Goal: Information Seeking & Learning: Learn about a topic

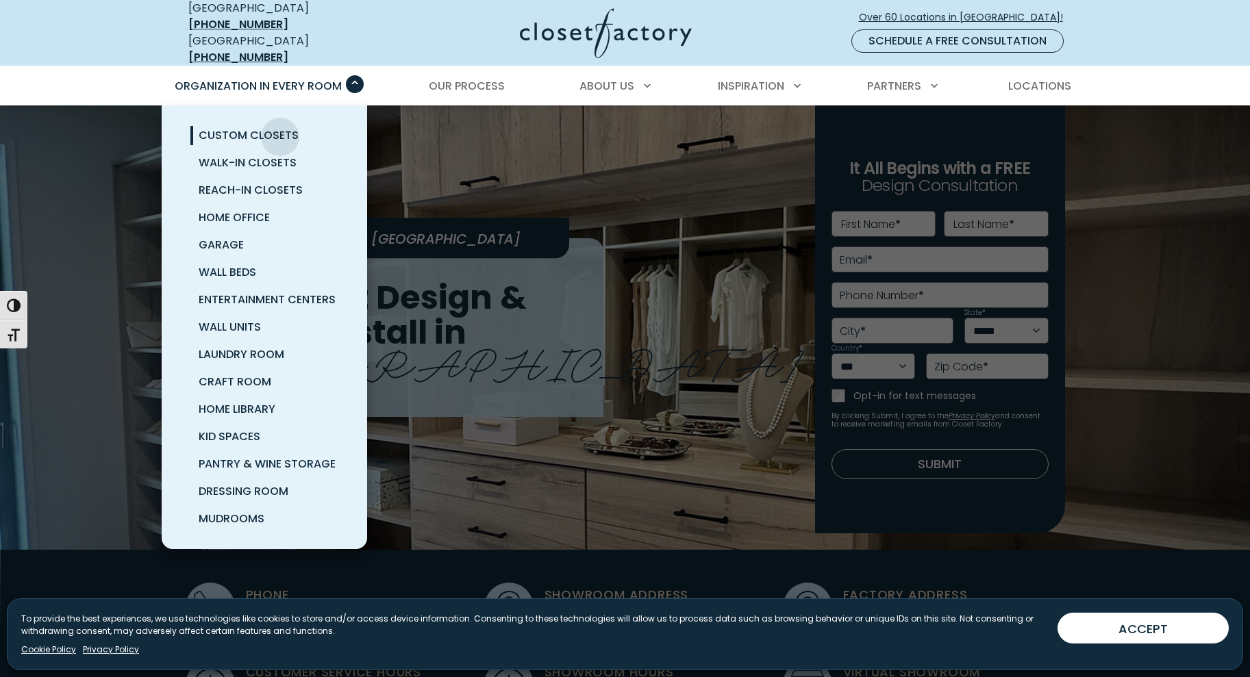
click at [280, 127] on span "Custom Closets" at bounding box center [249, 135] width 100 height 16
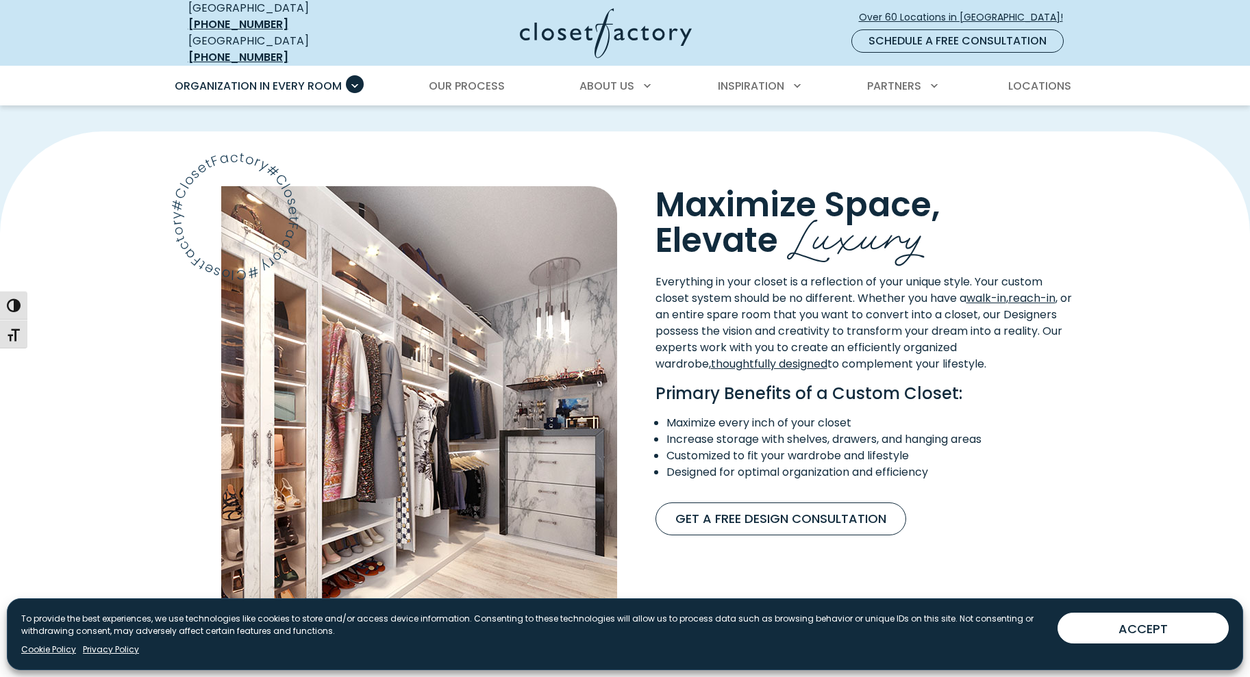
scroll to position [1232, 0]
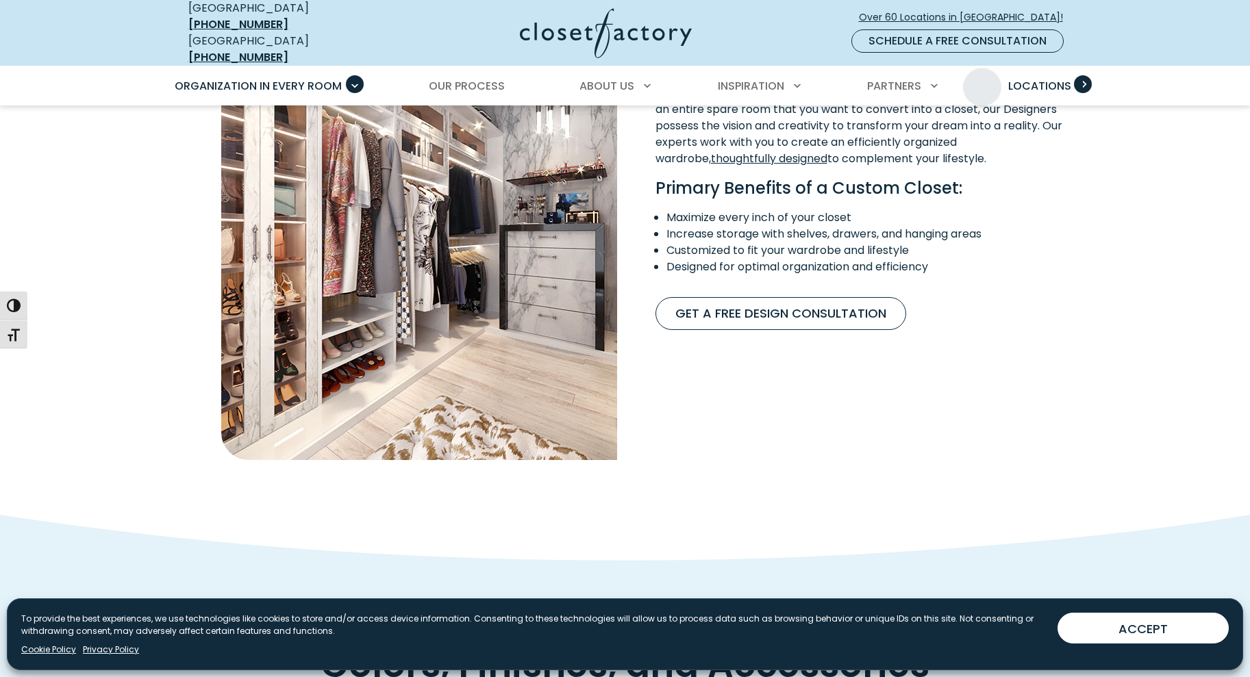
click at [1037, 78] on span "Locations" at bounding box center [1039, 86] width 63 height 16
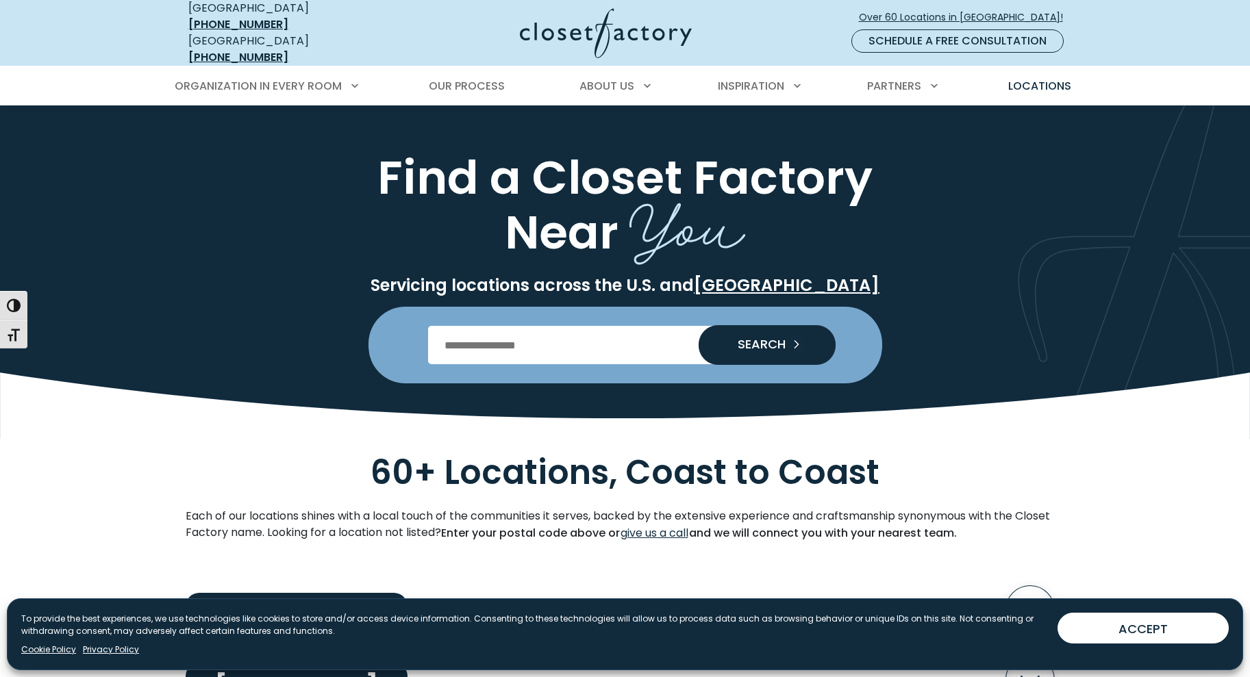
click at [594, 337] on input "Enter Postal Code" at bounding box center [625, 345] width 394 height 38
type input "*****"
click at [698, 325] on button "SEARCH" at bounding box center [766, 345] width 137 height 40
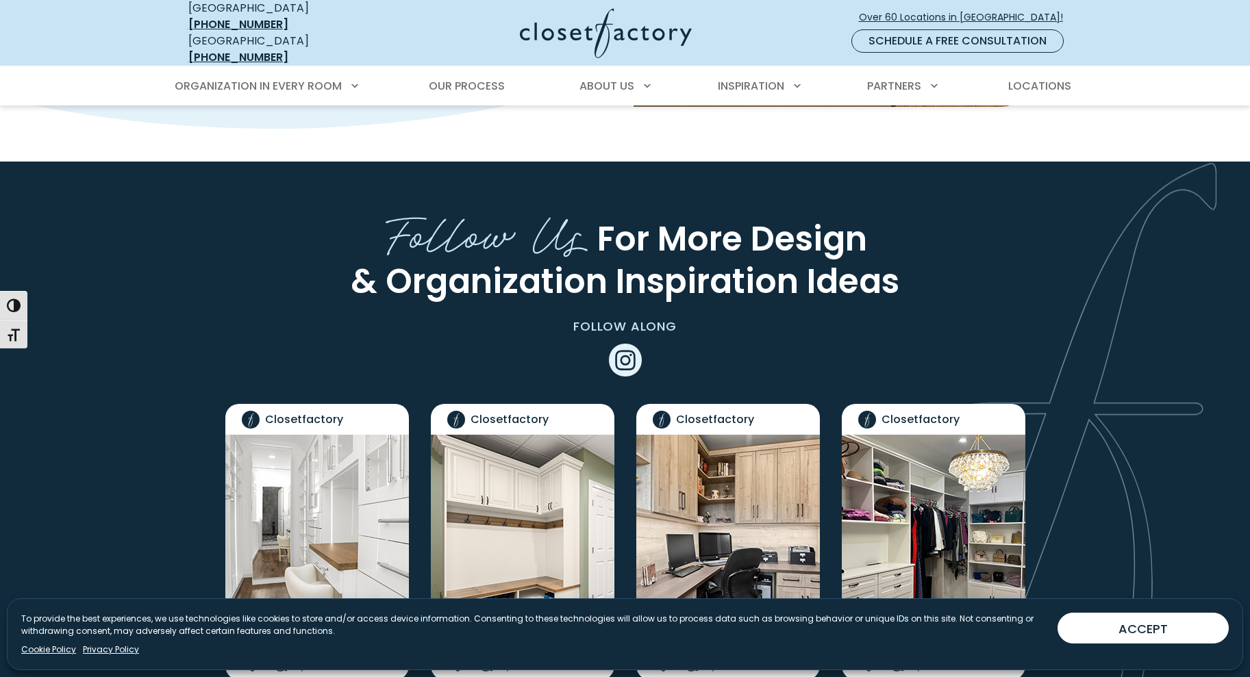
scroll to position [2739, 0]
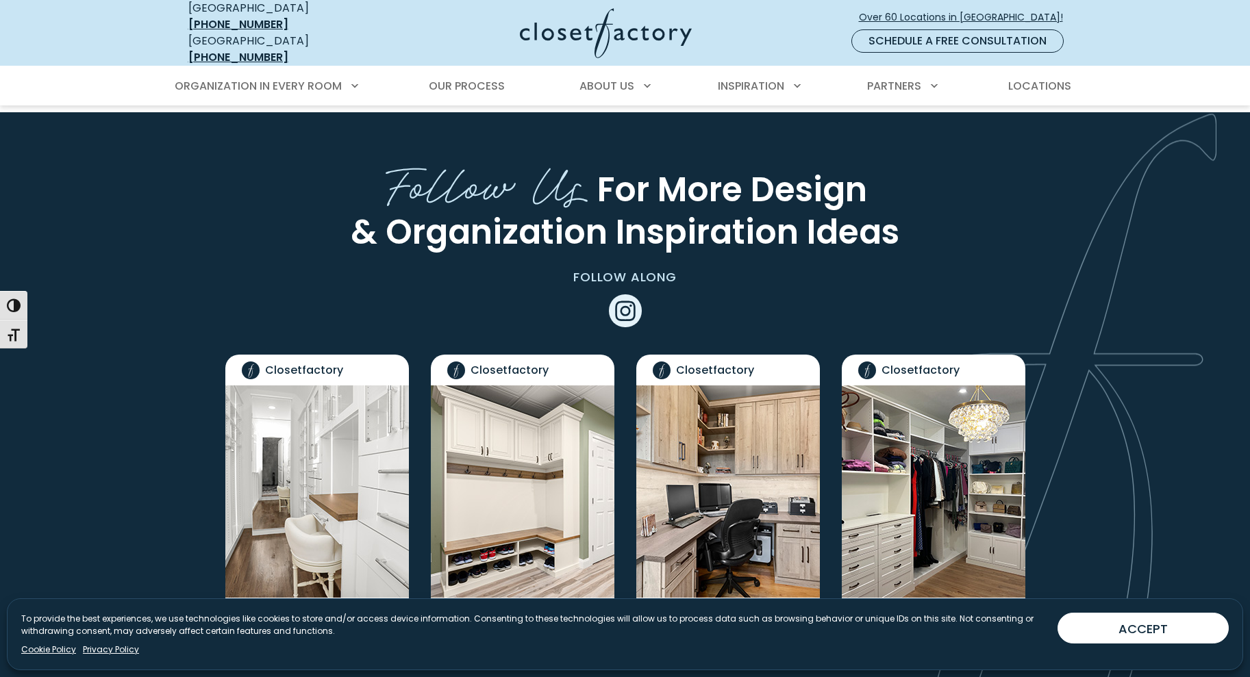
click at [289, 485] on img "Social Grid" at bounding box center [317, 492] width 184 height 212
click at [291, 486] on img "Social Grid" at bounding box center [317, 492] width 184 height 212
click at [294, 486] on img "Social Grid" at bounding box center [317, 492] width 184 height 212
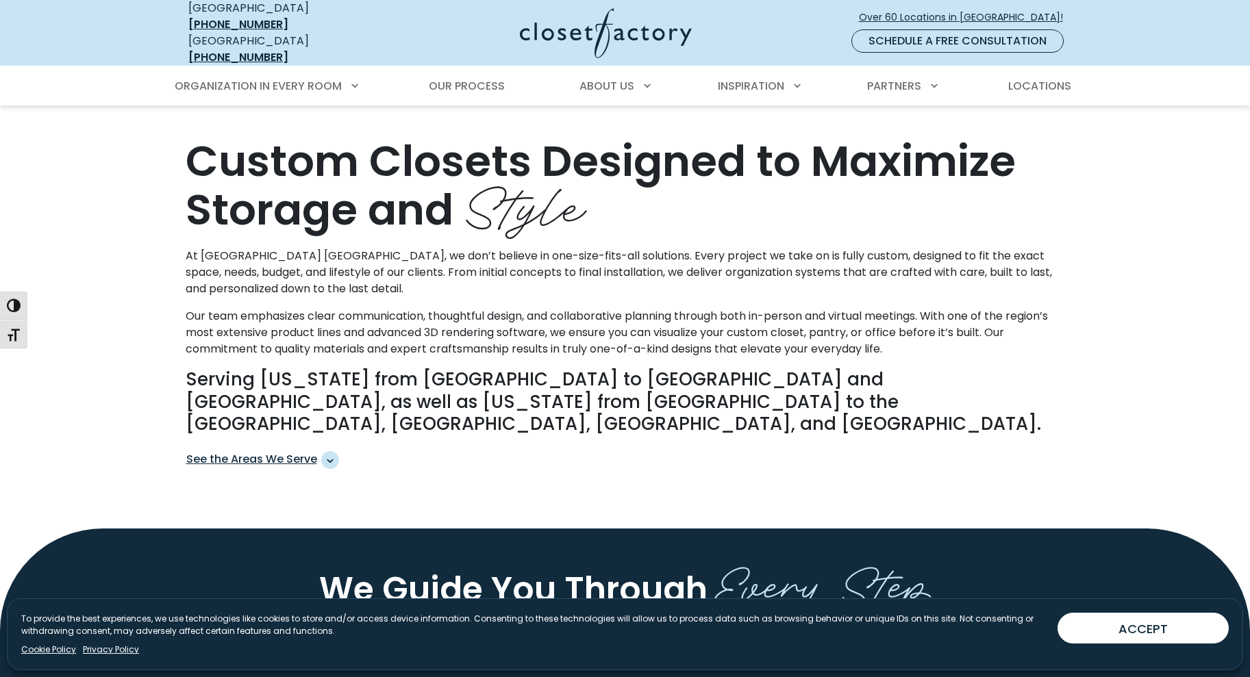
scroll to position [205, 0]
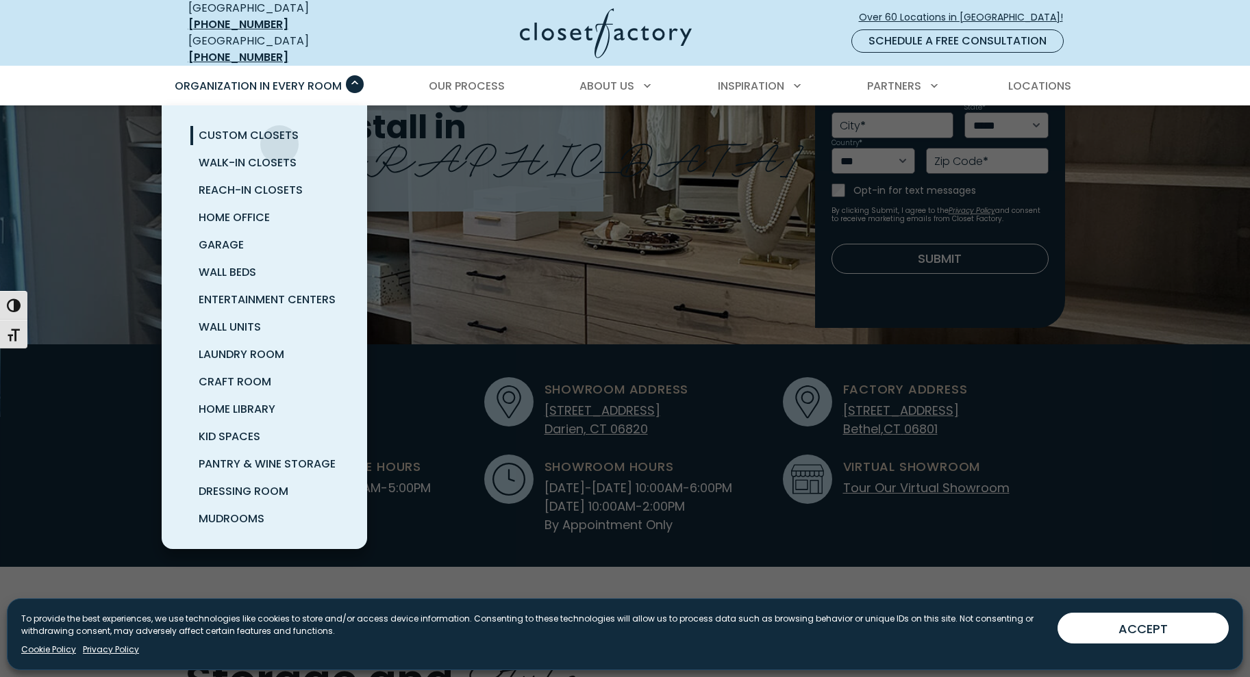
click at [279, 134] on link "Custom Closets" at bounding box center [280, 135] width 205 height 27
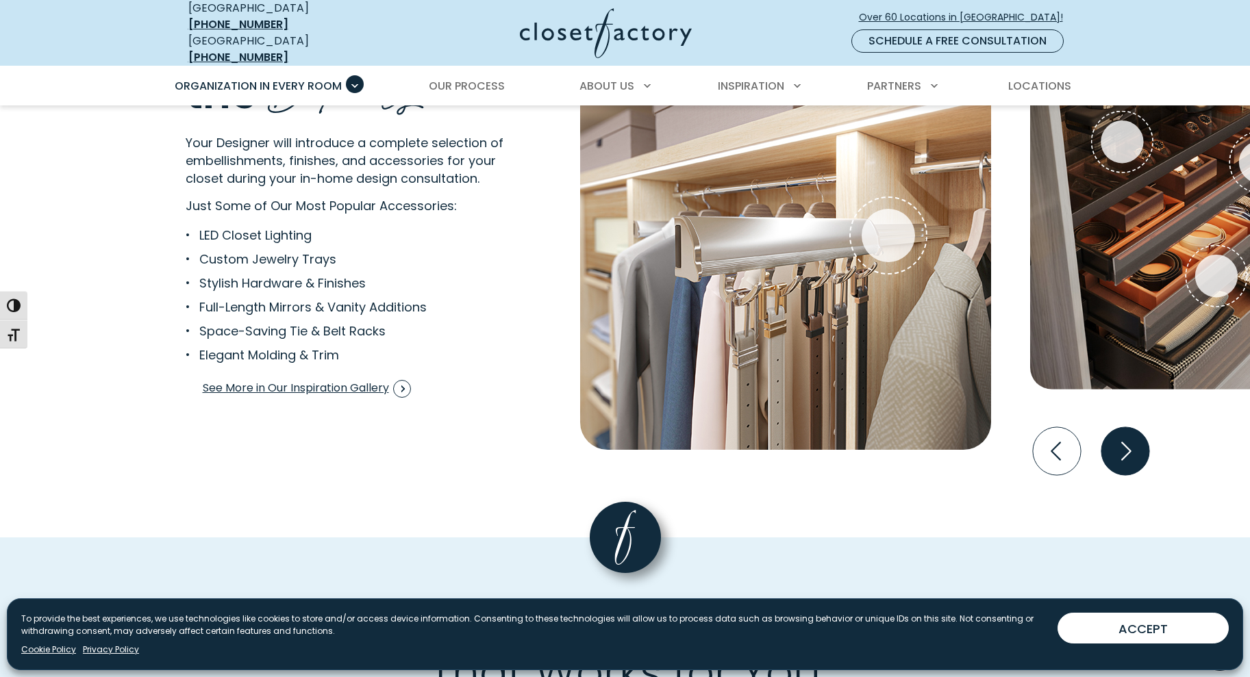
scroll to position [2601, 0]
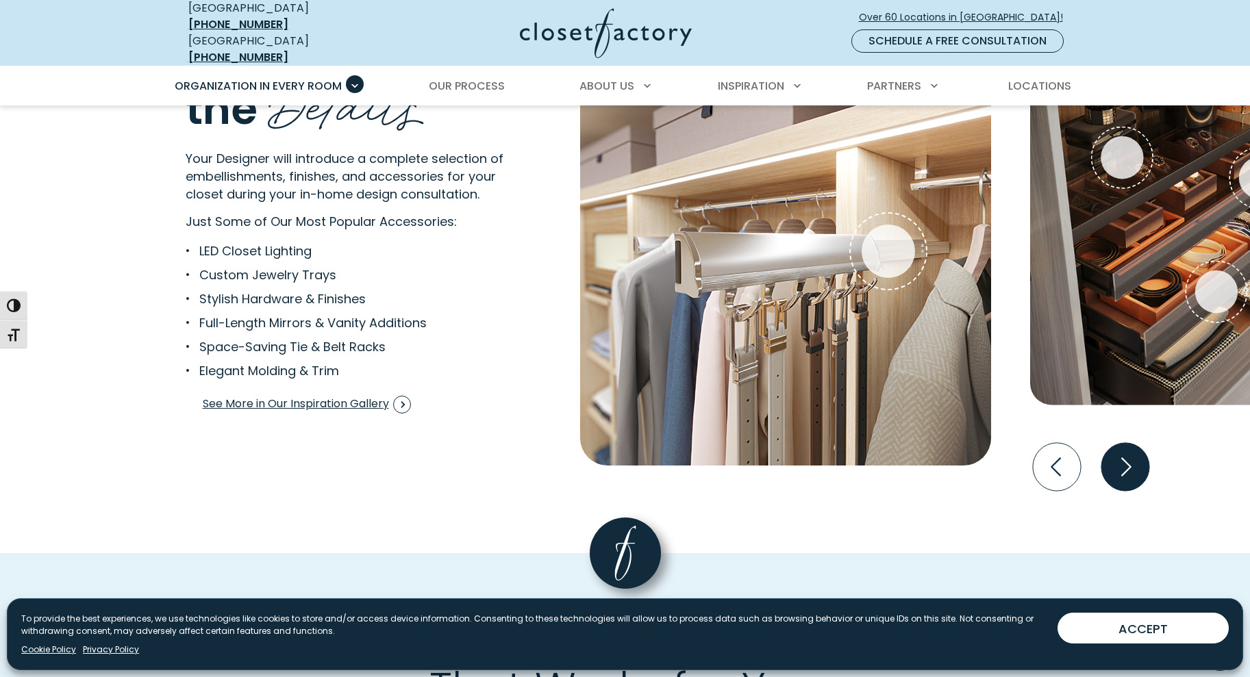
click at [1137, 458] on icon "Next slide" at bounding box center [1124, 467] width 48 height 48
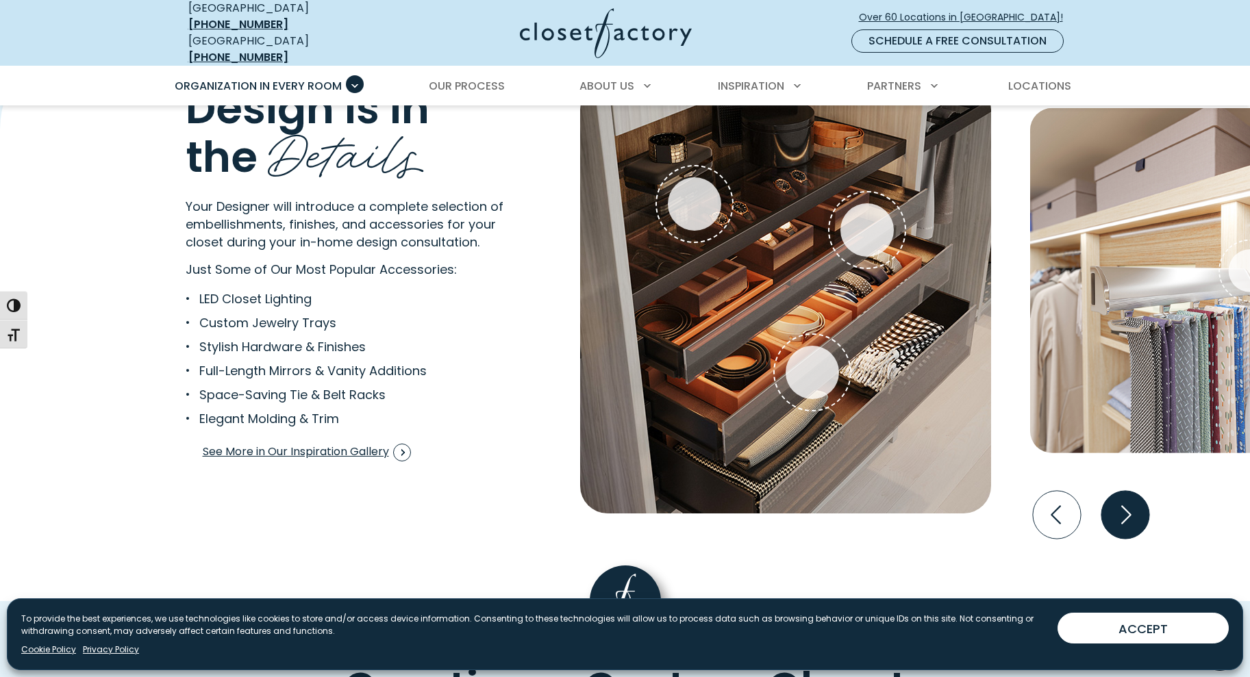
scroll to position [2533, 0]
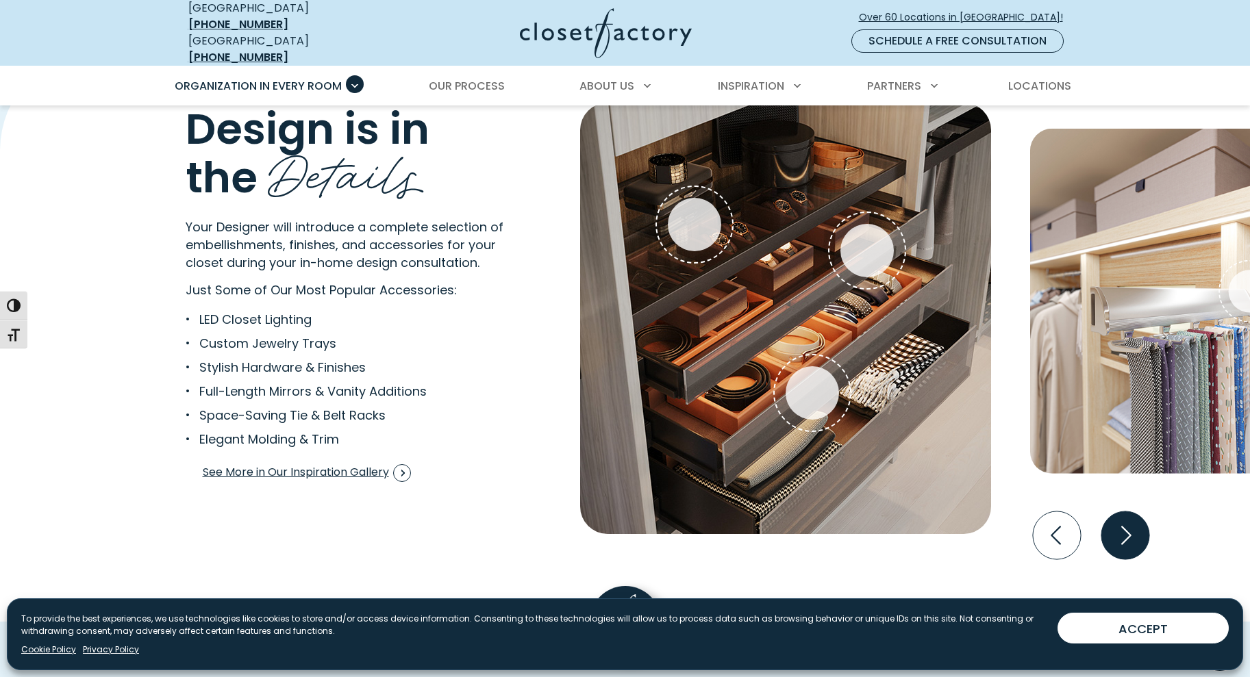
click at [1133, 536] on icon "Next slide" at bounding box center [1124, 535] width 48 height 48
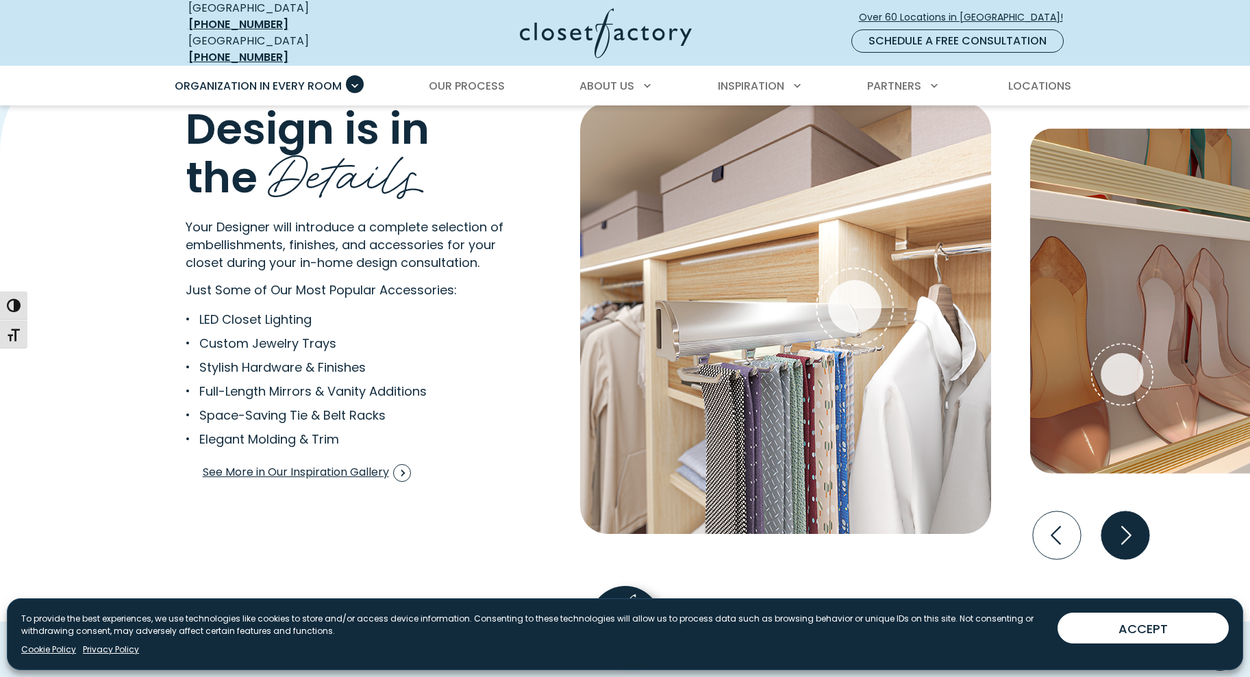
click at [1133, 536] on icon "Next slide" at bounding box center [1124, 535] width 48 height 48
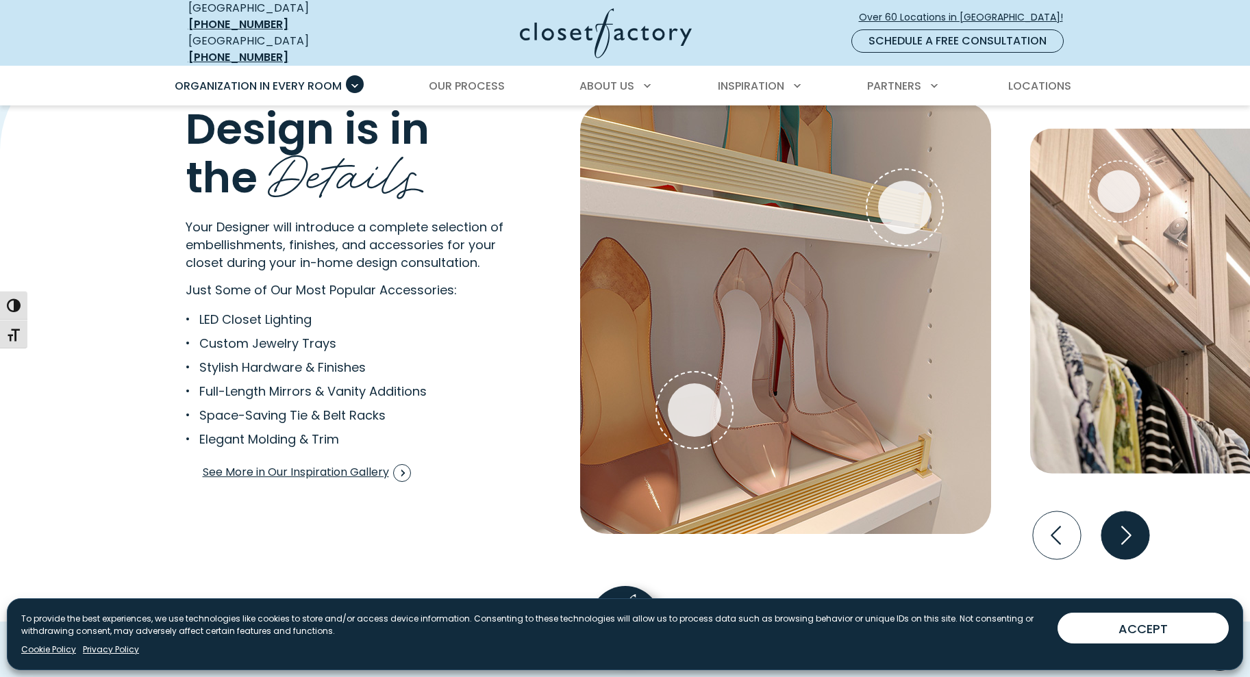
click at [1133, 536] on icon "Next slide" at bounding box center [1124, 535] width 48 height 48
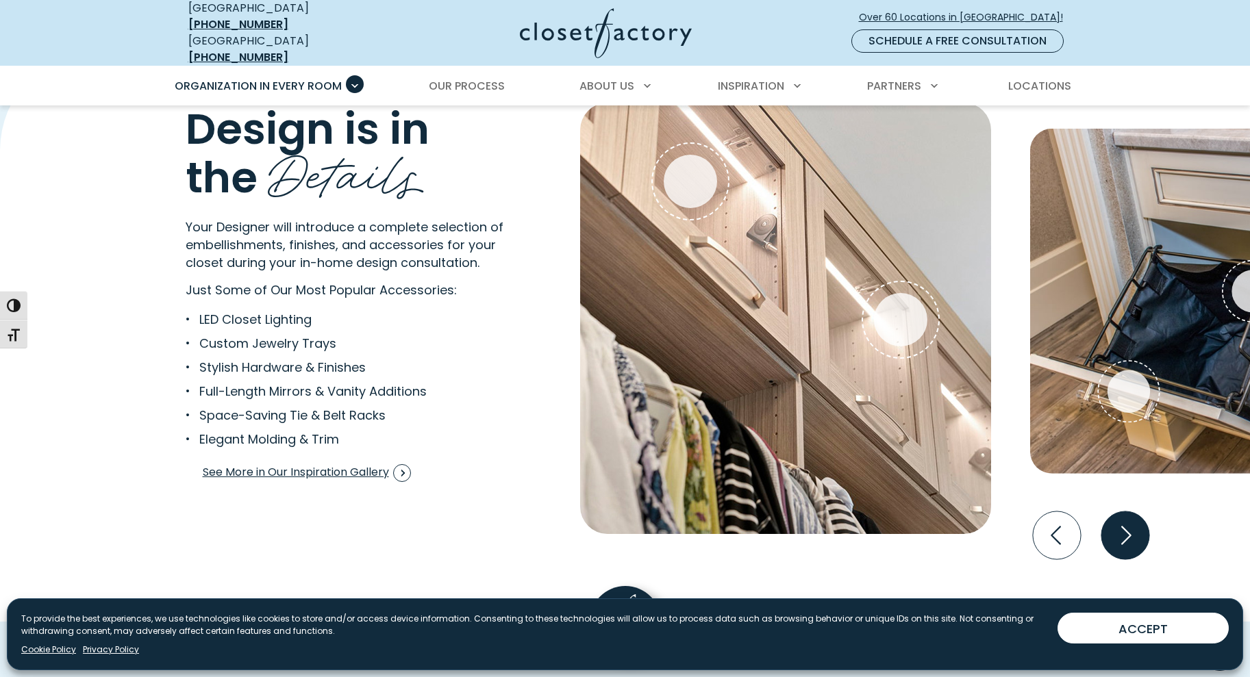
click at [1133, 536] on icon "Next slide" at bounding box center [1124, 535] width 48 height 48
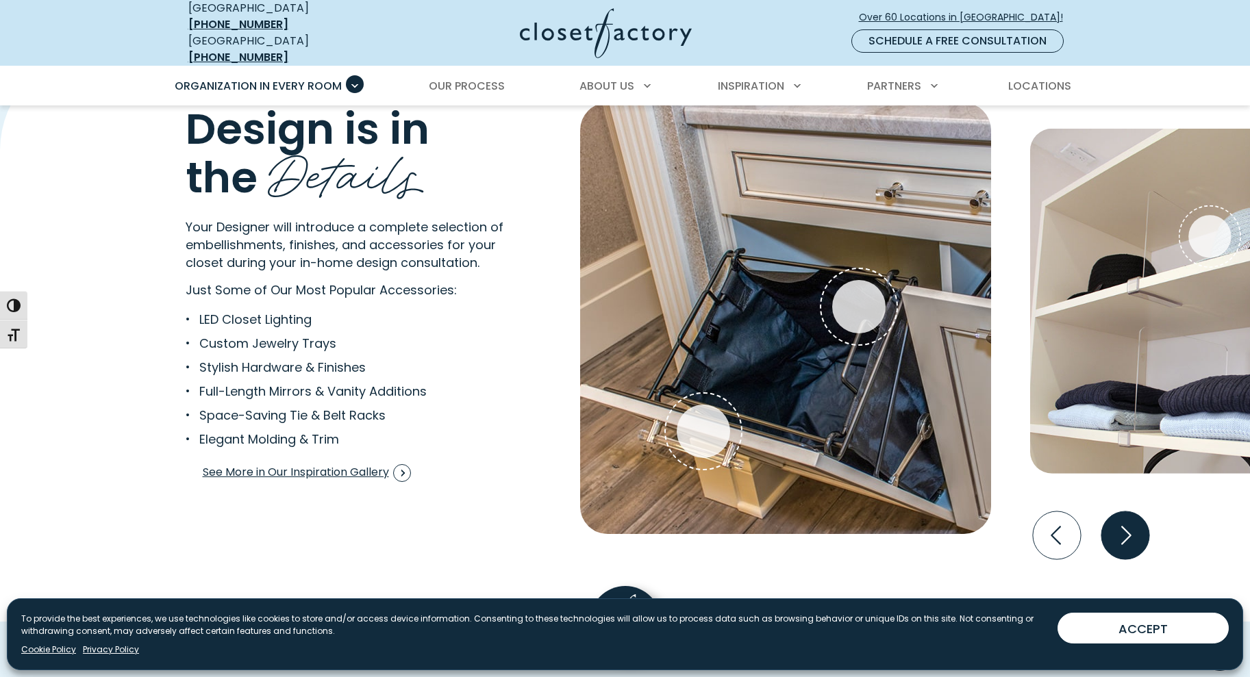
click at [1133, 536] on icon "Next slide" at bounding box center [1124, 535] width 48 height 48
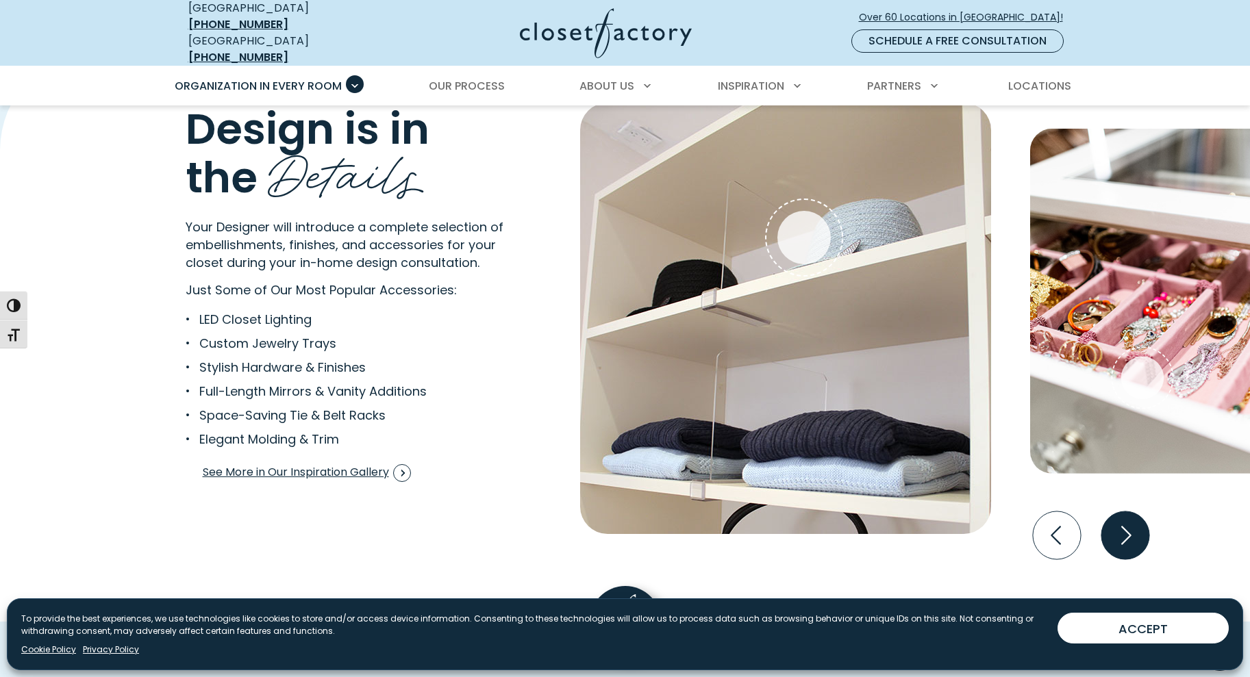
click at [1133, 536] on icon "Next slide" at bounding box center [1124, 535] width 48 height 48
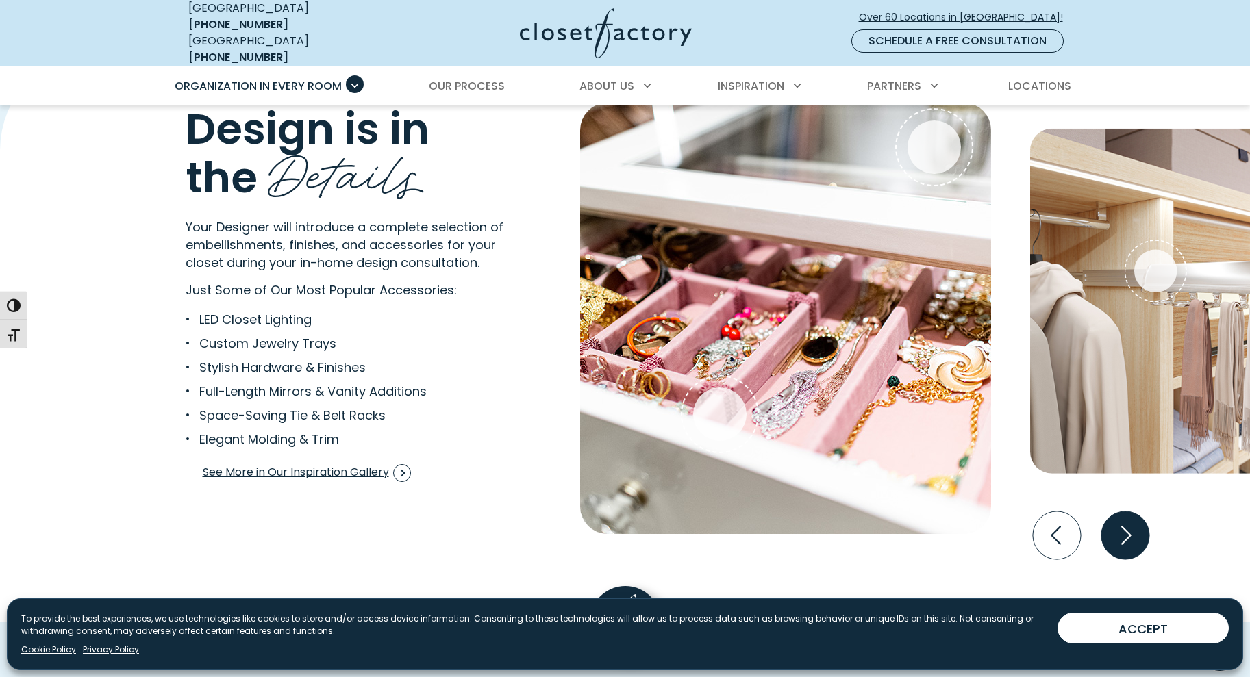
click at [1133, 536] on icon "Next slide" at bounding box center [1124, 535] width 48 height 48
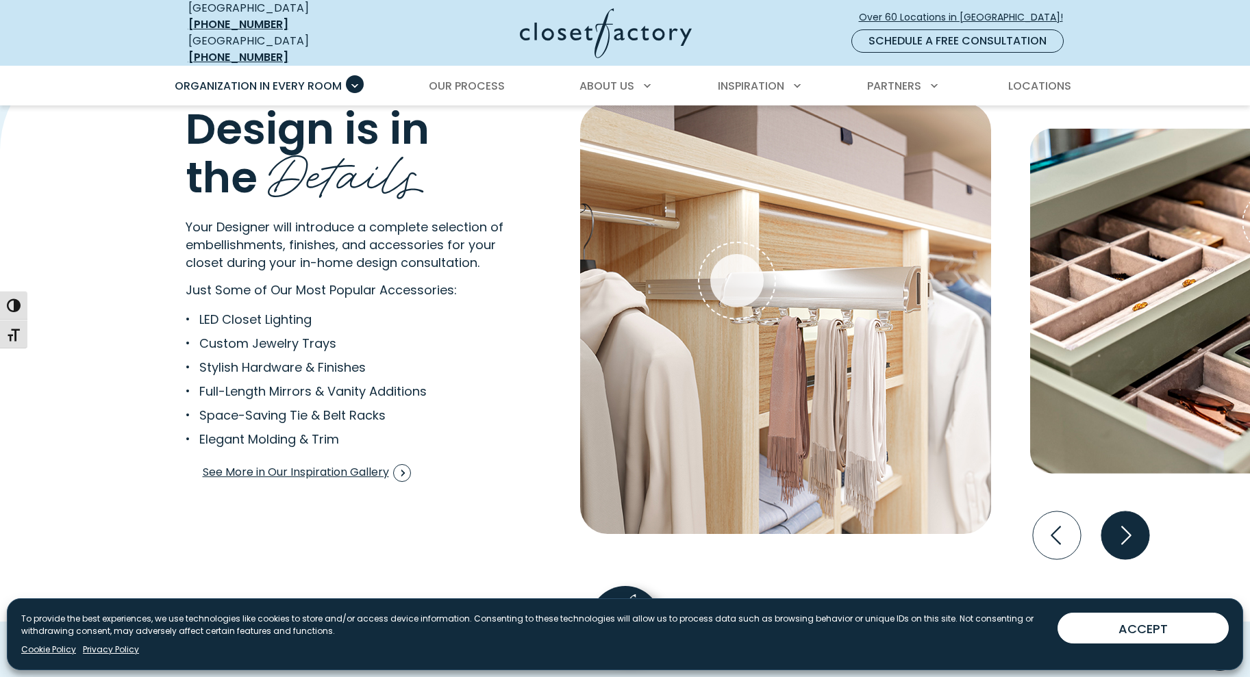
click at [1133, 536] on icon "Next slide" at bounding box center [1124, 535] width 48 height 48
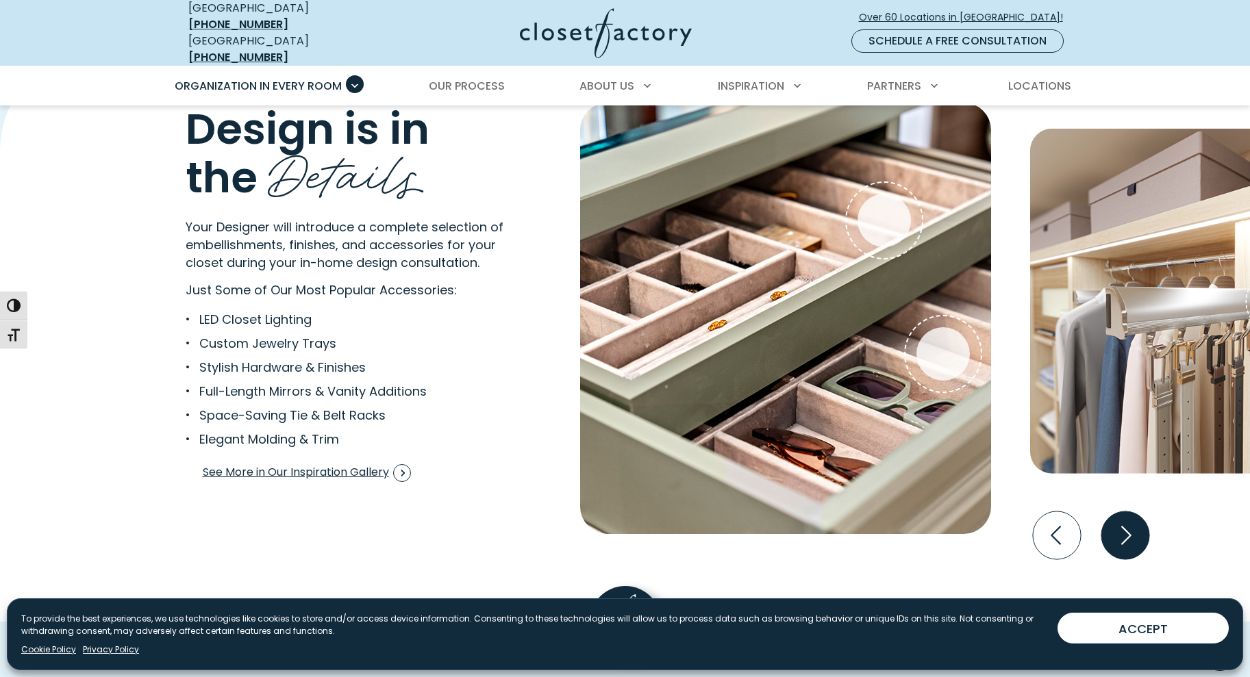
click at [1133, 536] on icon "Next slide" at bounding box center [1124, 535] width 48 height 48
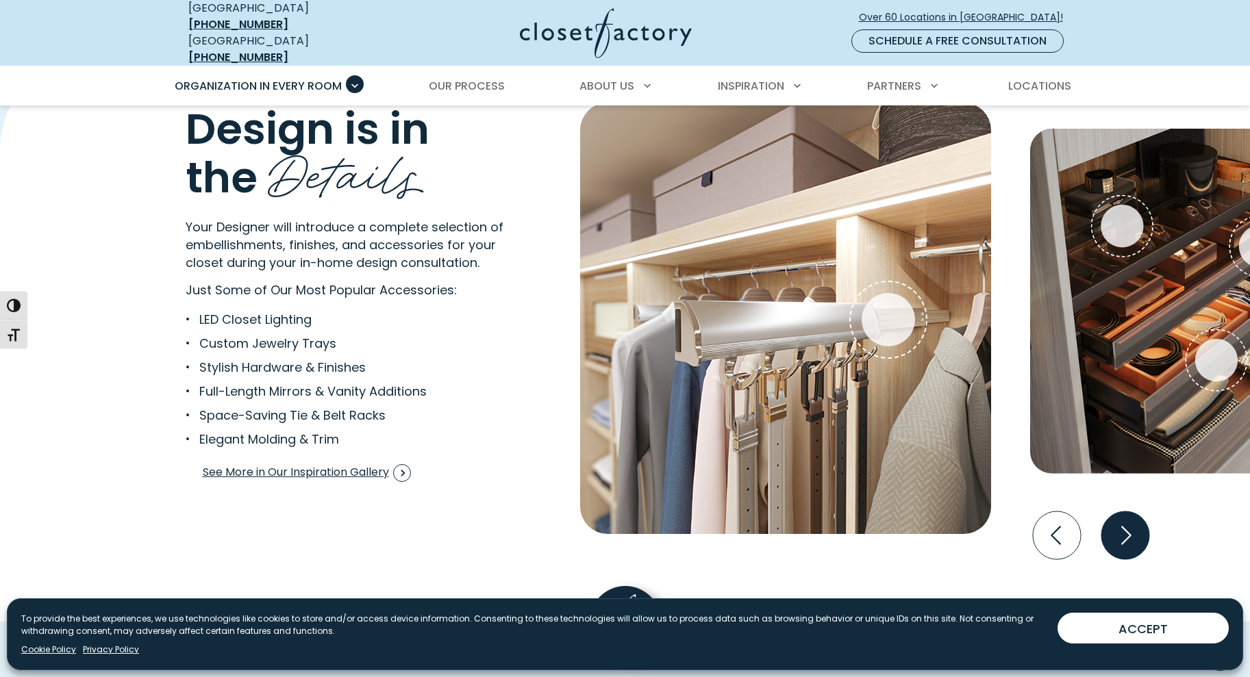
click at [1133, 536] on icon "Next slide" at bounding box center [1124, 535] width 48 height 48
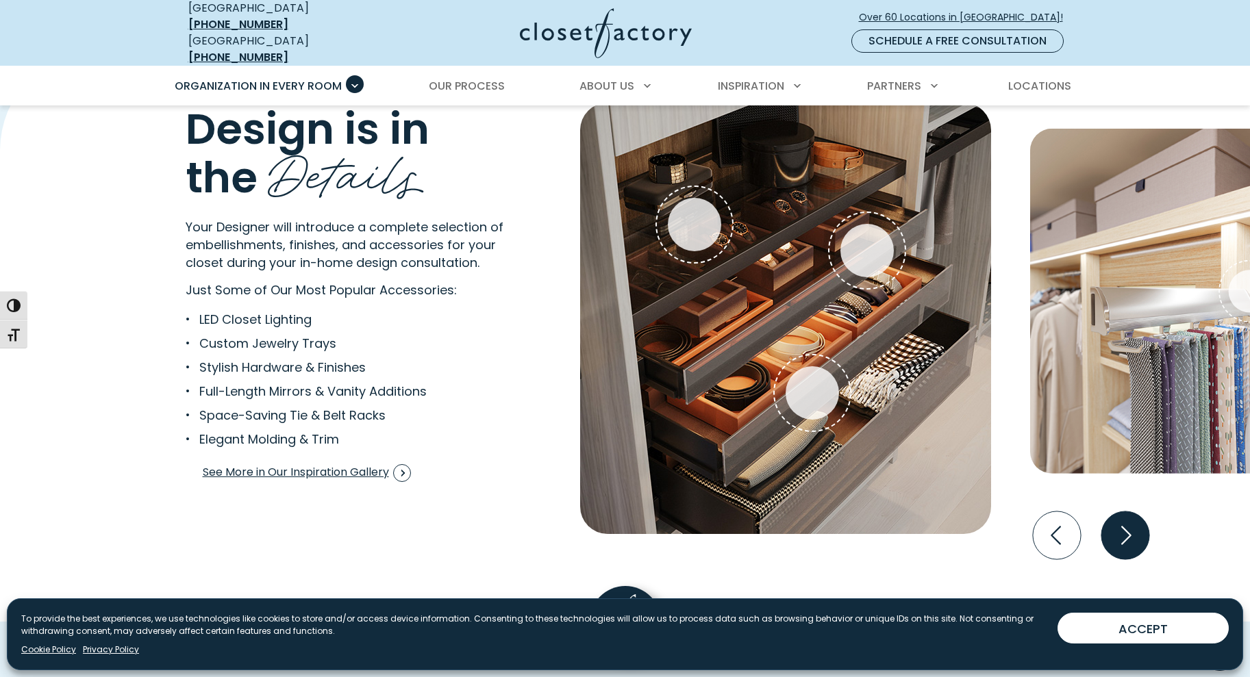
click at [1133, 536] on icon "Next slide" at bounding box center [1124, 535] width 48 height 48
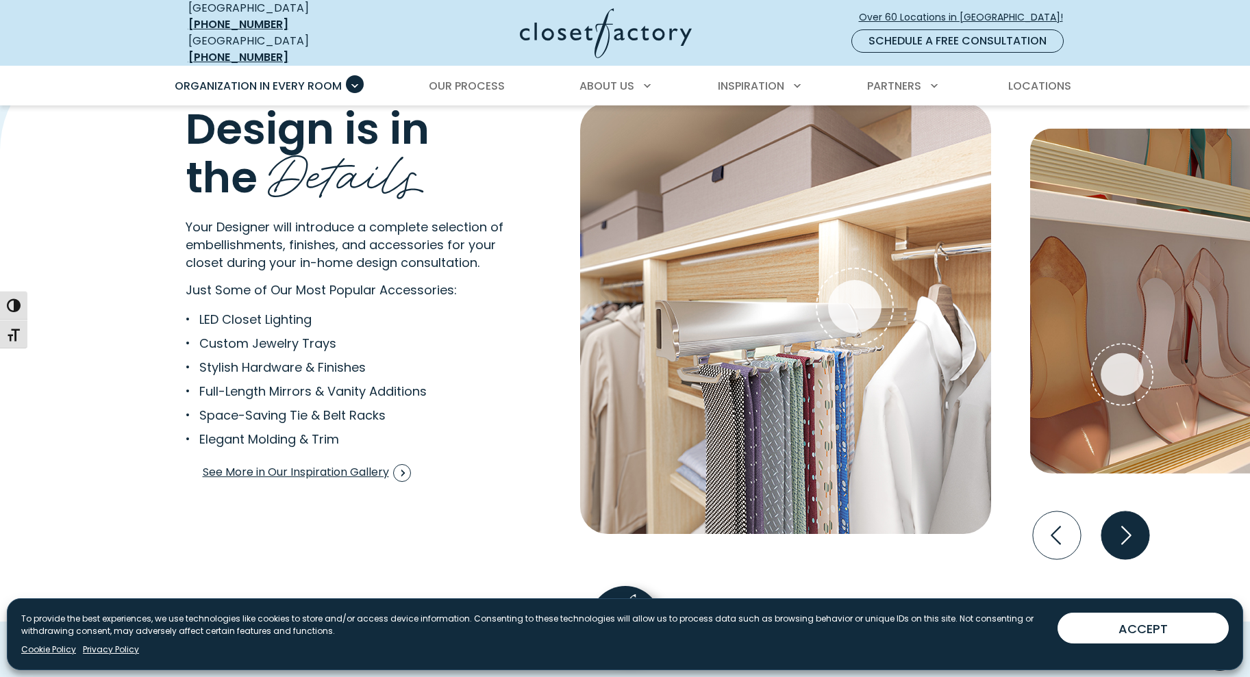
click at [1133, 536] on icon "Next slide" at bounding box center [1124, 535] width 48 height 48
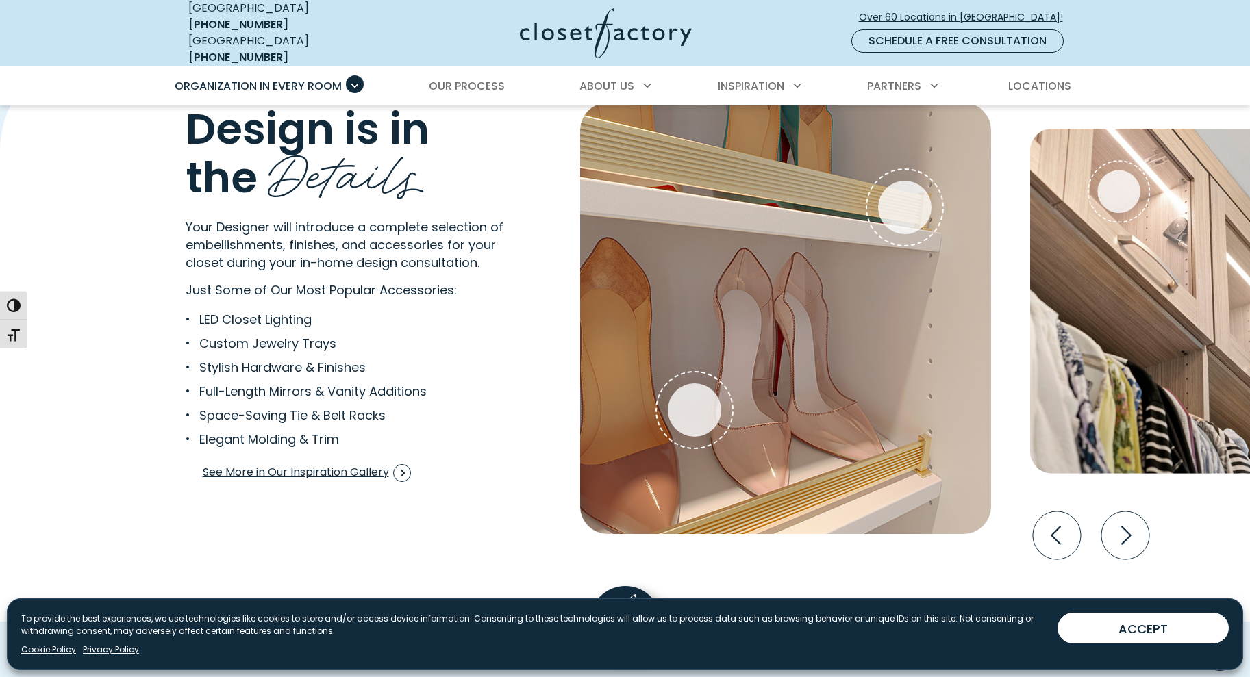
click at [132, 431] on div "Design is in the Details Your Designer will introduce a complete selection of e…" at bounding box center [625, 335] width 1250 height 574
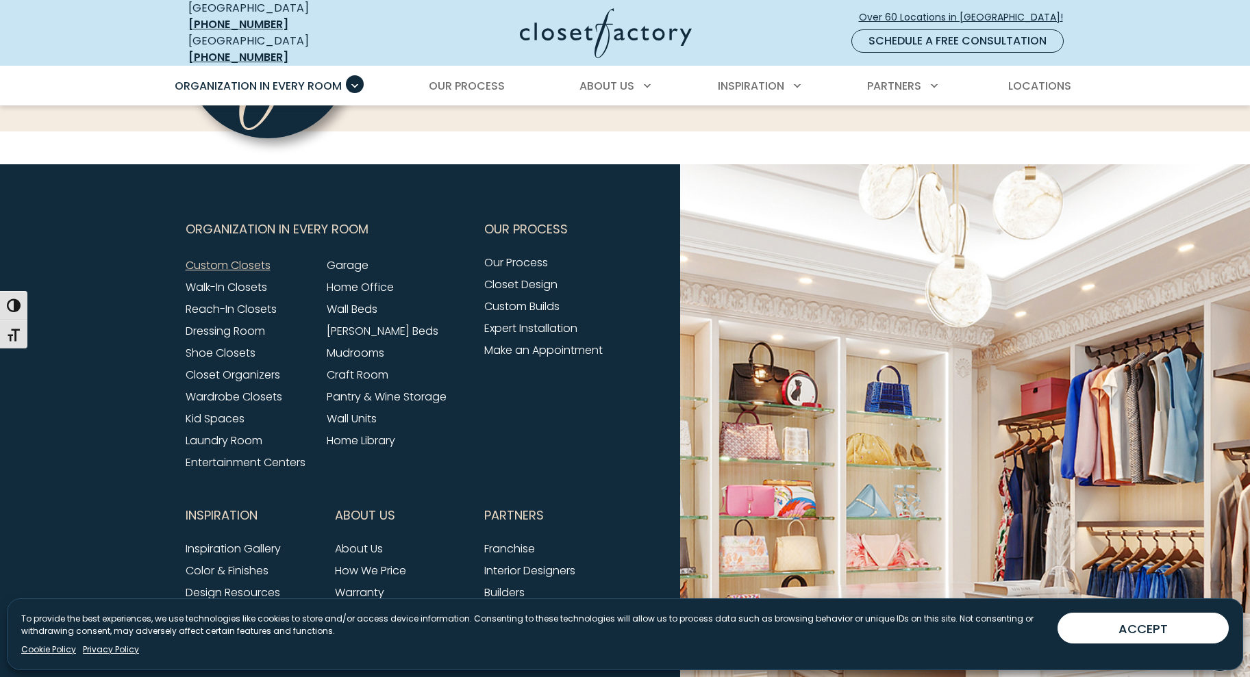
scroll to position [4262, 0]
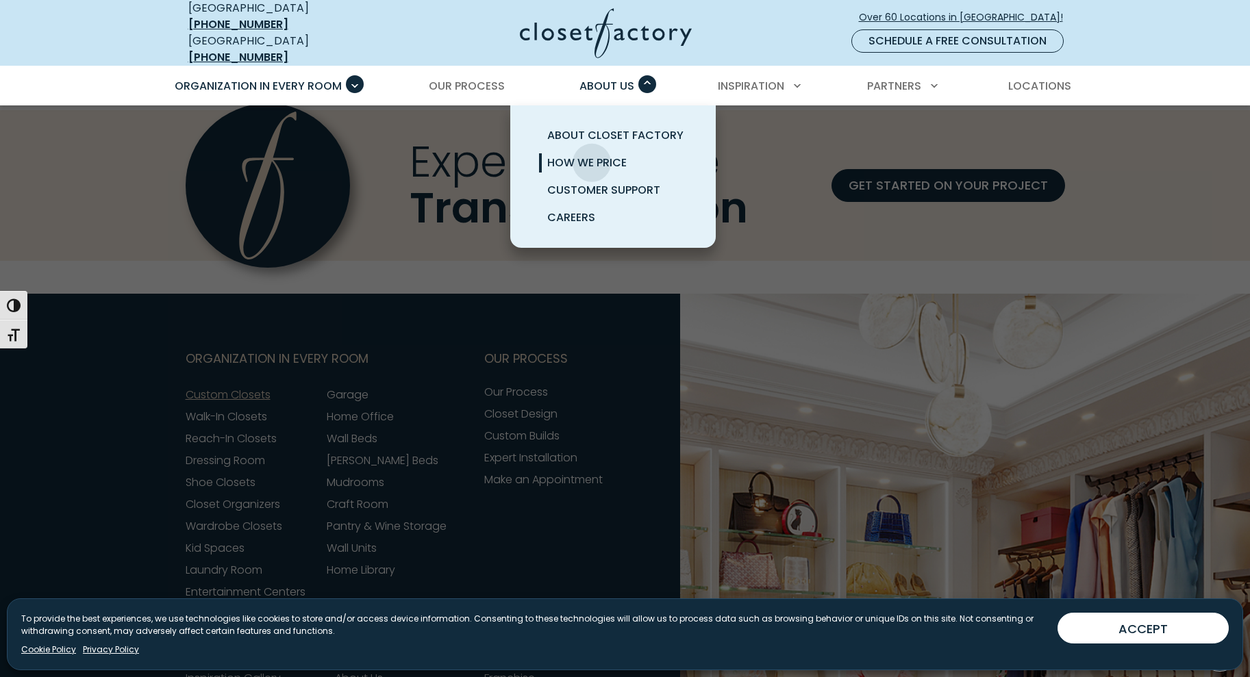
click at [592, 155] on span "How We Price" at bounding box center [586, 163] width 79 height 16
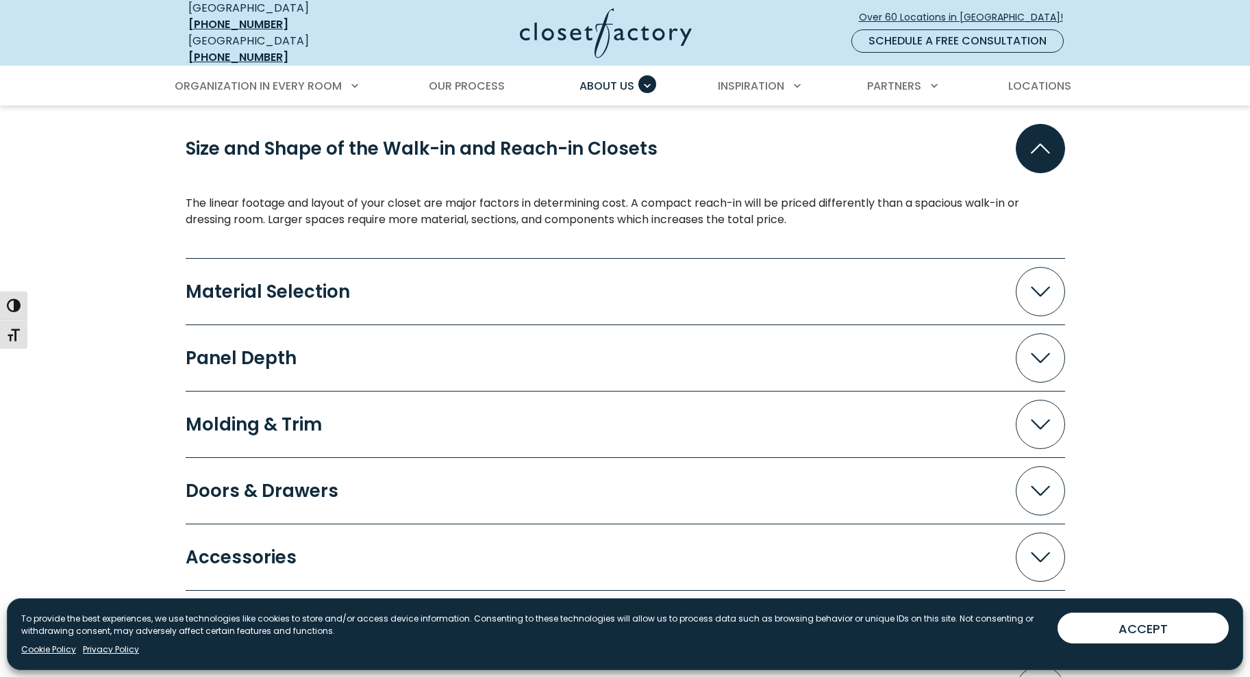
scroll to position [1301, 0]
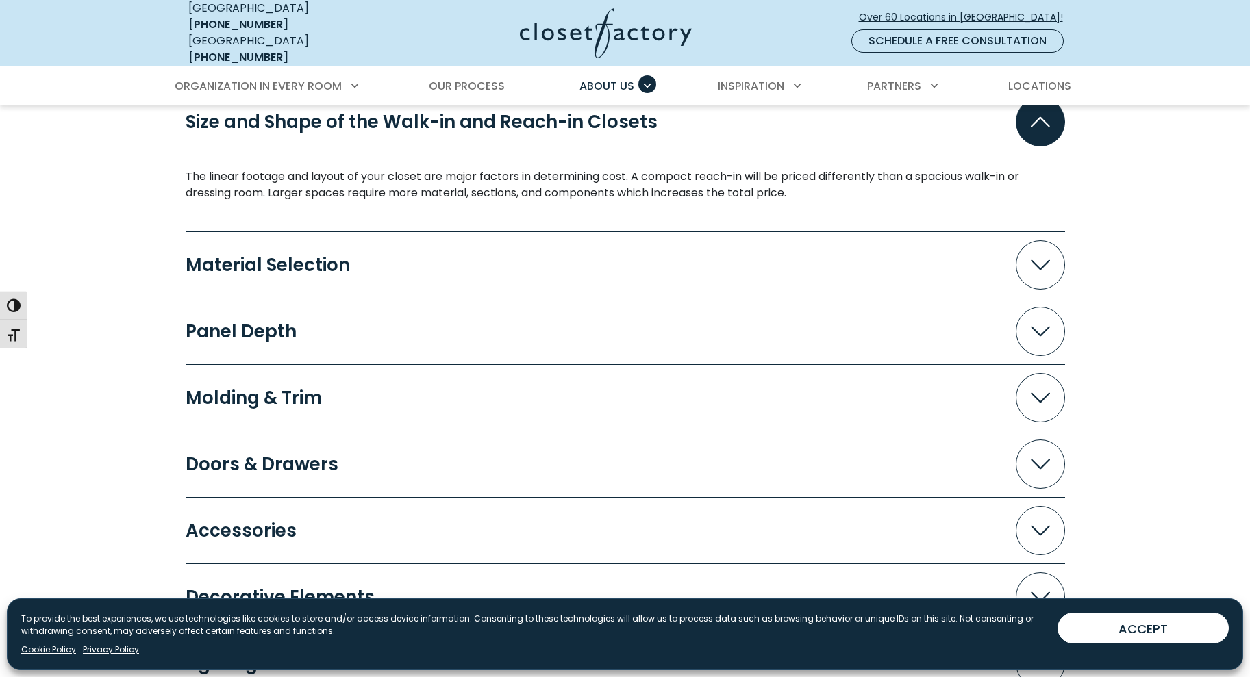
click at [620, 253] on button "Material Selection" at bounding box center [625, 264] width 879 height 49
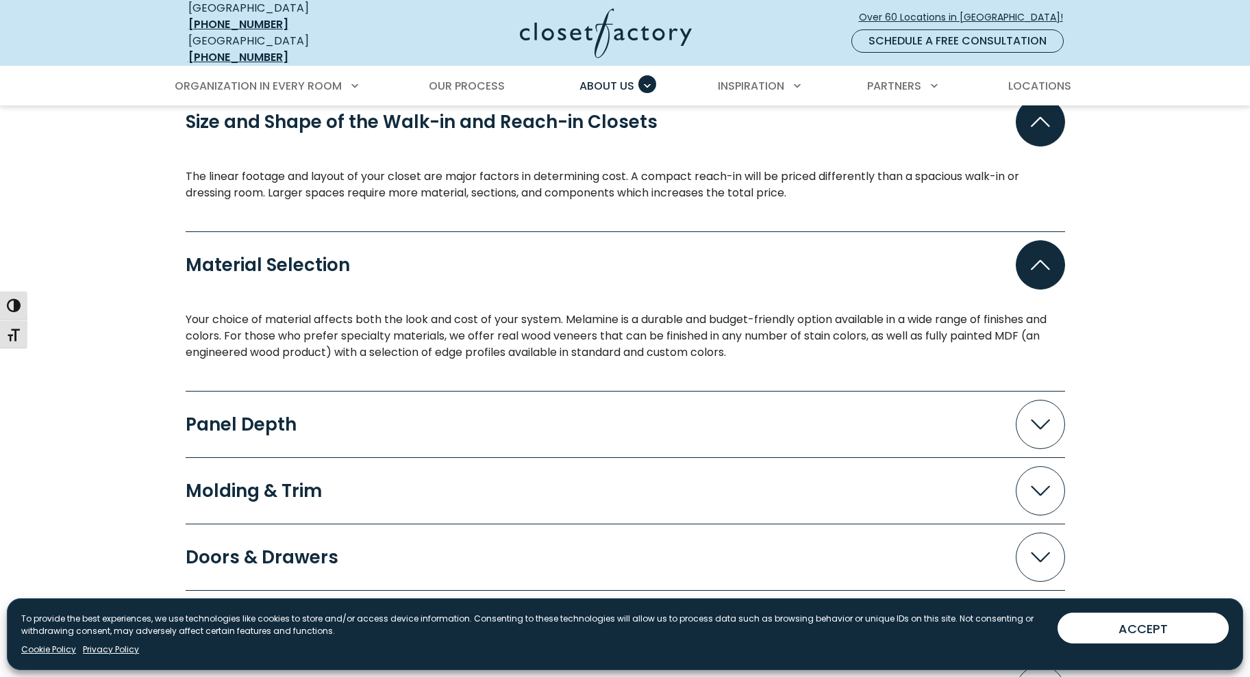
click at [620, 253] on button "Material Selection" at bounding box center [625, 264] width 879 height 49
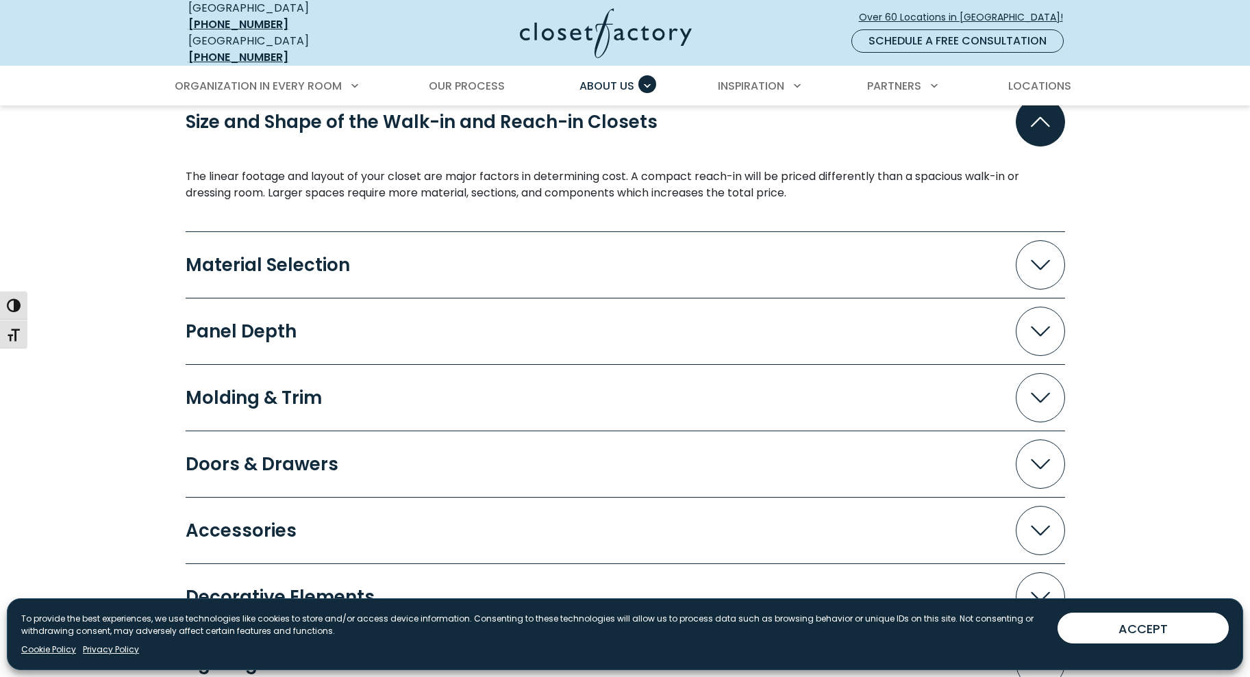
click at [601, 316] on button "Panel Depth" at bounding box center [625, 331] width 879 height 49
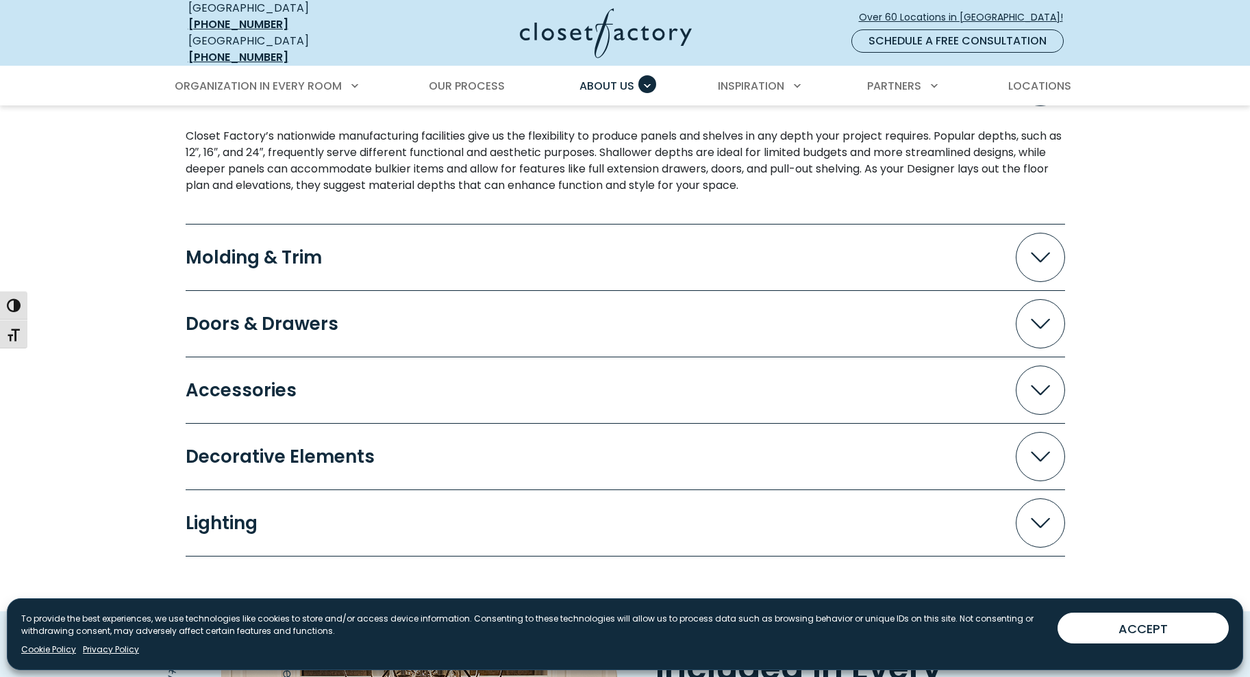
scroll to position [1575, 0]
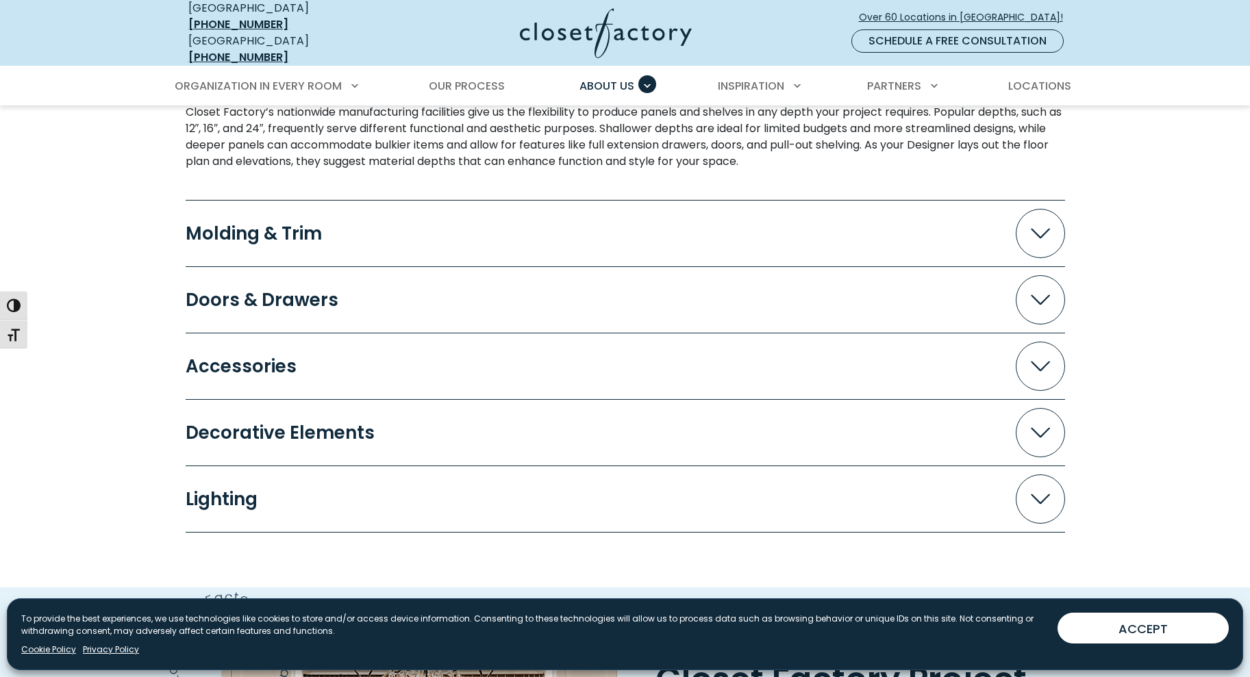
click at [605, 312] on button "Doors & Drawers" at bounding box center [625, 299] width 879 height 49
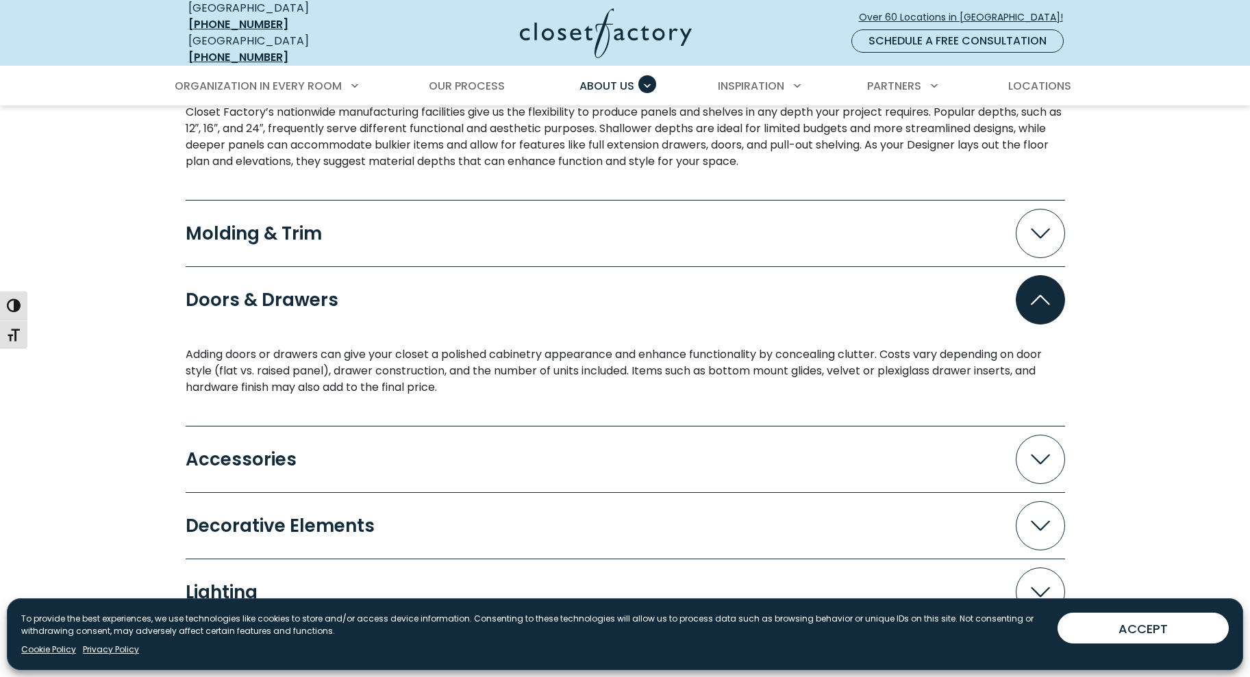
scroll to position [1712, 0]
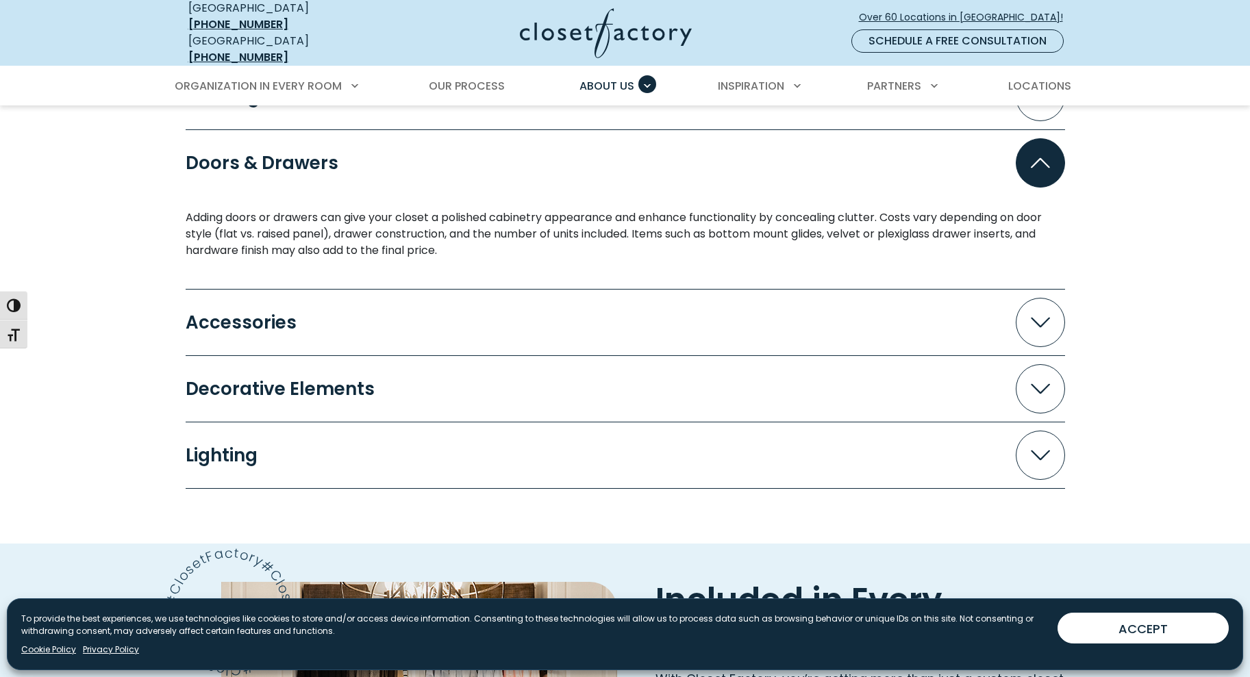
click at [605, 312] on button "Accessories" at bounding box center [625, 322] width 879 height 49
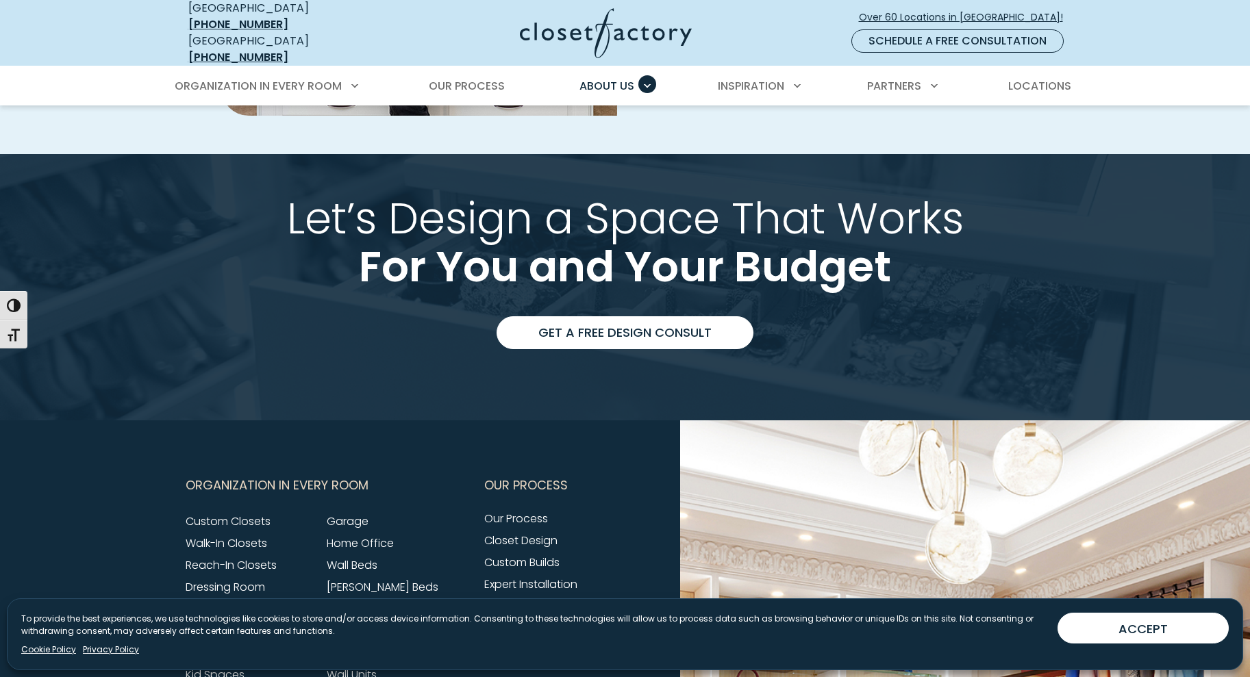
scroll to position [2739, 0]
